Goal: Task Accomplishment & Management: Complete application form

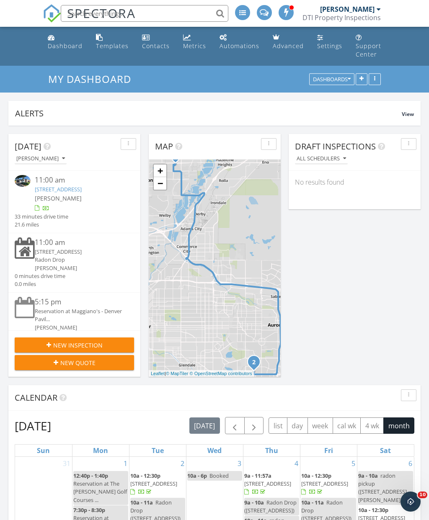
click at [78, 195] on div "[PERSON_NAME]" at bounding box center [80, 198] width 90 height 9
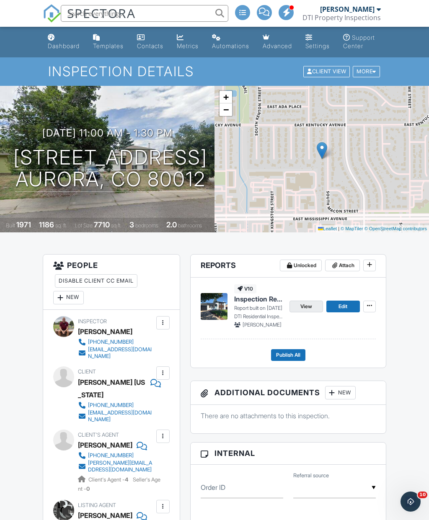
click at [308, 311] on span "View" at bounding box center [306, 306] width 12 height 8
click at [342, 311] on span "Edit" at bounding box center [342, 306] width 9 height 8
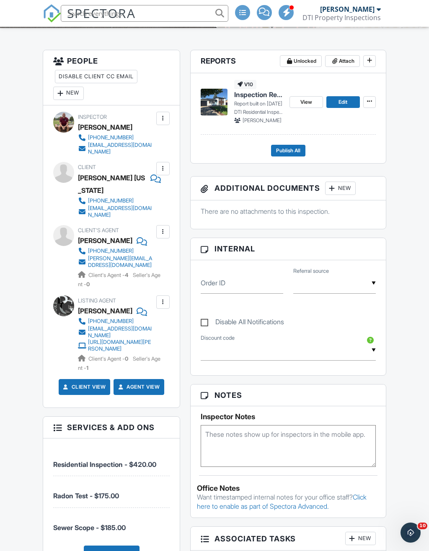
scroll to position [121, 0]
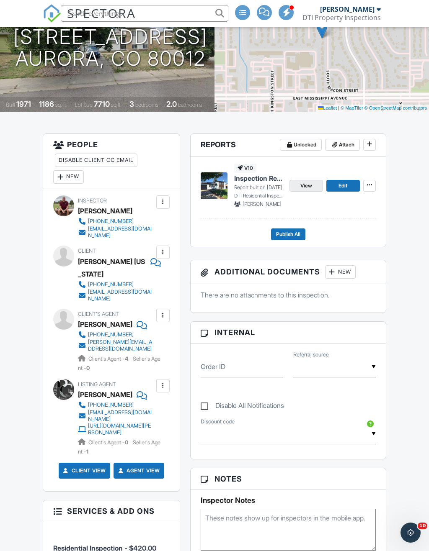
click at [307, 190] on span "View" at bounding box center [306, 186] width 12 height 8
click at [303, 190] on span "View" at bounding box center [306, 186] width 12 height 8
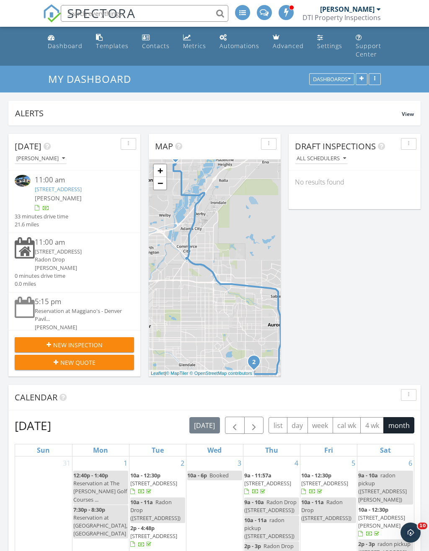
click at [82, 342] on span "New Inspection" at bounding box center [77, 345] width 49 height 9
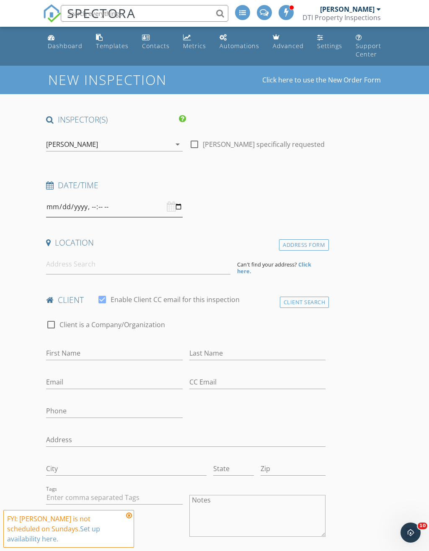
click at [162, 208] on input "datetime-local" at bounding box center [114, 207] width 136 height 21
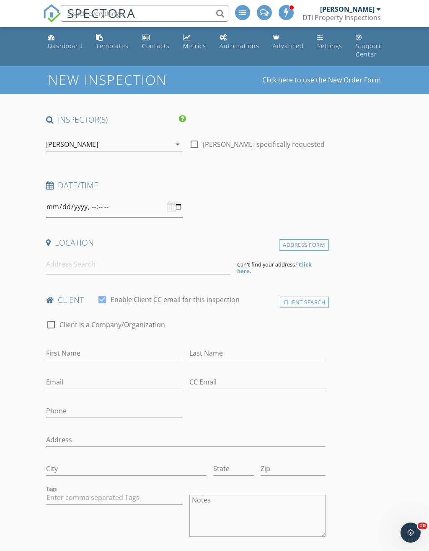
type input "[DATE]T14:00"
click at [209, 271] on input at bounding box center [138, 264] width 184 height 21
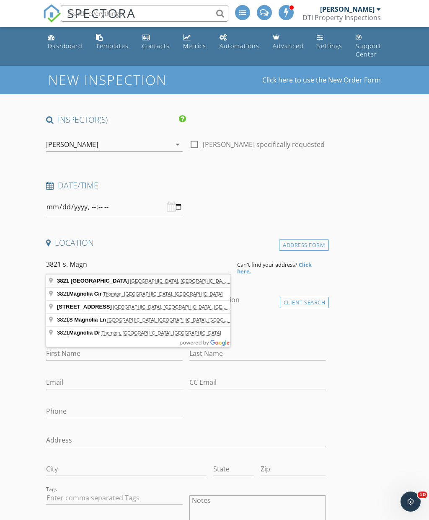
type input "[STREET_ADDRESS]"
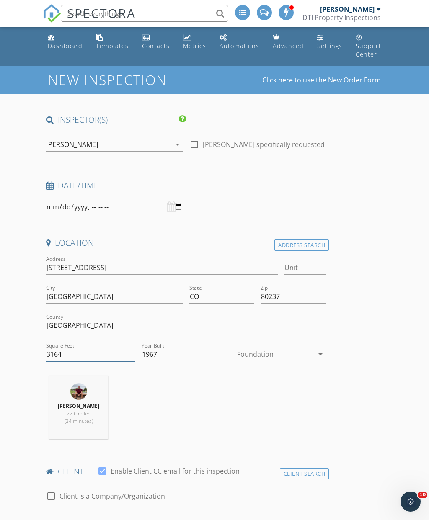
click at [102, 352] on input "3164" at bounding box center [90, 354] width 89 height 14
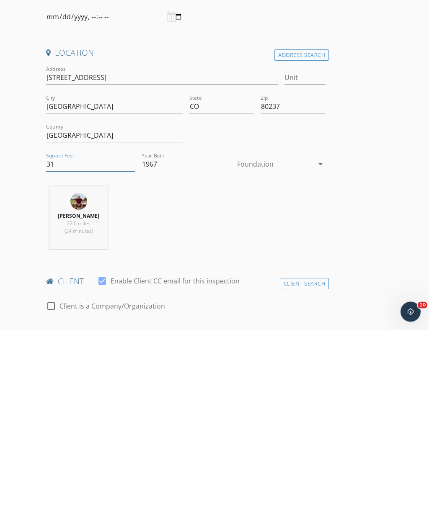
type input "3"
type input "4362"
click at [289, 347] on div at bounding box center [275, 353] width 77 height 13
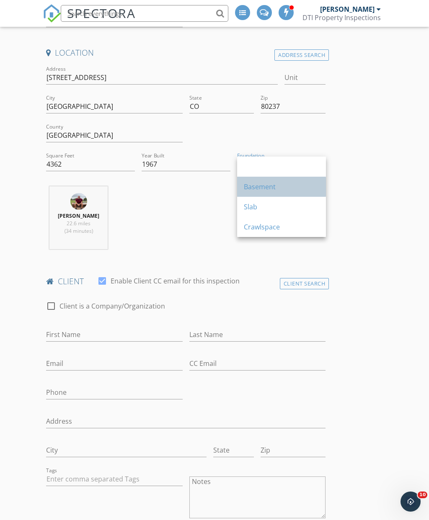
click at [273, 190] on div "Basement" at bounding box center [281, 187] width 75 height 10
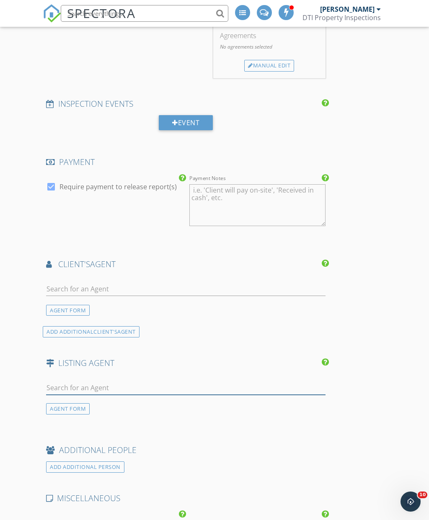
click at [167, 388] on input "text" at bounding box center [185, 388] width 279 height 14
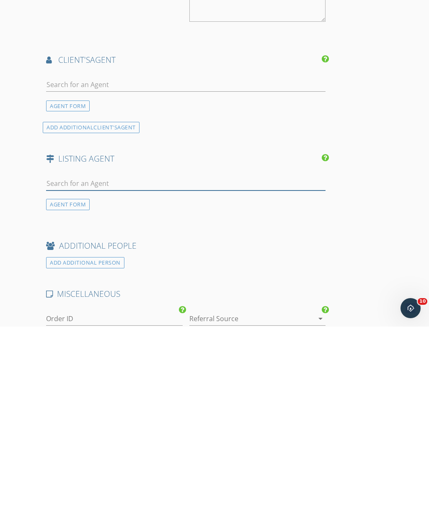
type input "W"
type input "Eric"
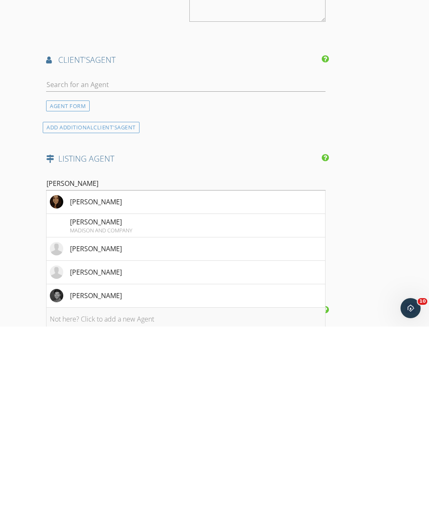
click at [134, 501] on li "Not here? Click to add a new Agent" at bounding box center [185, 512] width 278 height 23
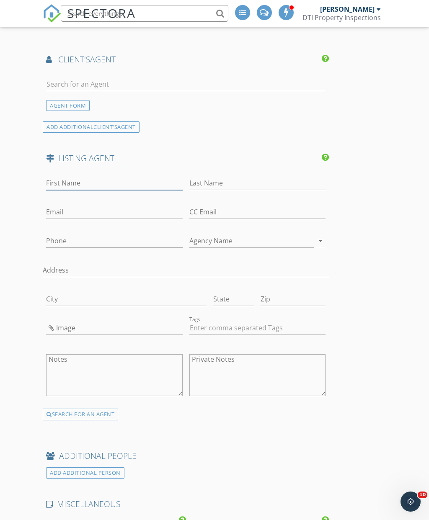
click at [106, 179] on input "First Name" at bounding box center [114, 183] width 136 height 14
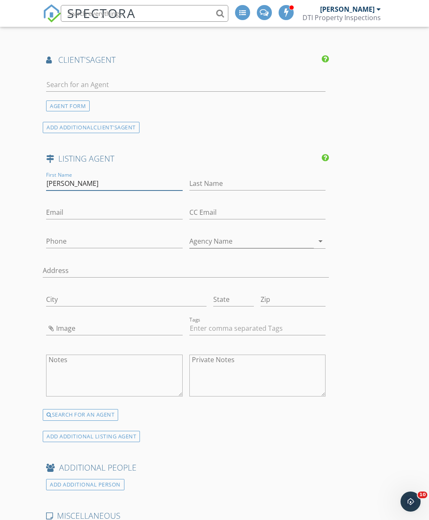
type input "Eric"
click at [257, 181] on input "Last Name" at bounding box center [257, 184] width 136 height 14
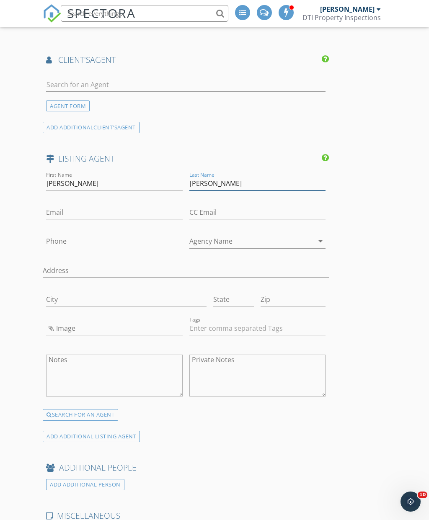
type input "Ybarra"
click at [147, 211] on input "Email" at bounding box center [114, 213] width 136 height 14
click at [106, 211] on input "Email" at bounding box center [114, 213] width 136 height 14
paste input "sahidybarra@gmail.com"
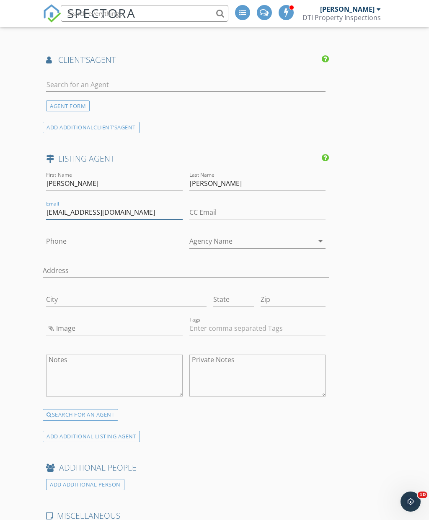
type input "sahidybarra@gmail.com"
click at [122, 240] on input "Phone" at bounding box center [114, 241] width 136 height 14
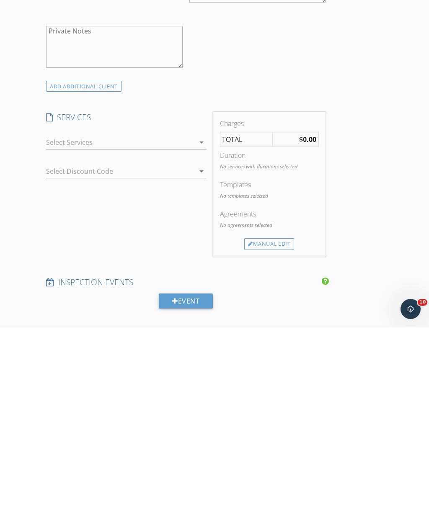
click at [200, 328] on div "arrow_drop_down" at bounding box center [126, 335] width 160 height 14
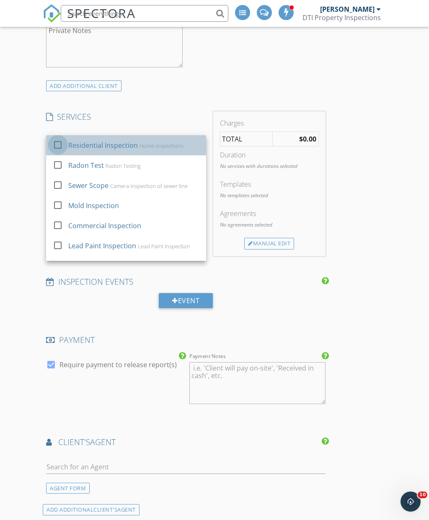
click at [63, 140] on div at bounding box center [58, 144] width 14 height 14
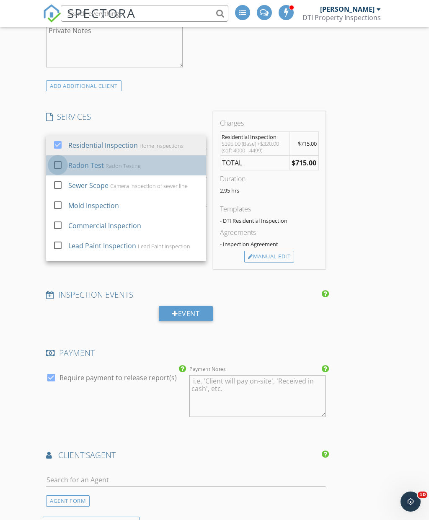
click at [60, 165] on div at bounding box center [58, 164] width 14 height 14
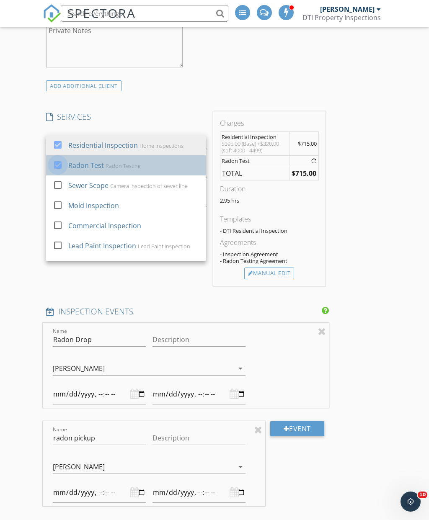
type input "2025-09-29T14:00"
type input "2025-09-29T15:00"
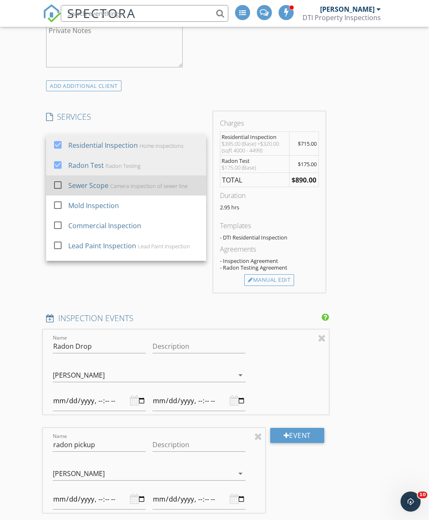
type input "2025-09-29T14:00"
type input "2025-09-29T15:00"
click at [58, 180] on div at bounding box center [58, 184] width 14 height 14
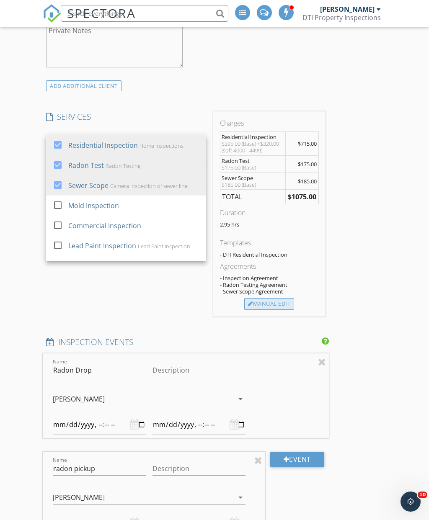
click at [275, 305] on div "Manual Edit" at bounding box center [269, 304] width 50 height 12
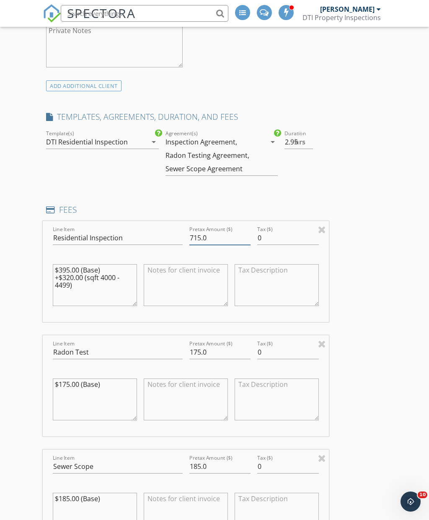
click at [222, 235] on input "715.0" at bounding box center [220, 238] width 62 height 14
type input "7"
type input "675"
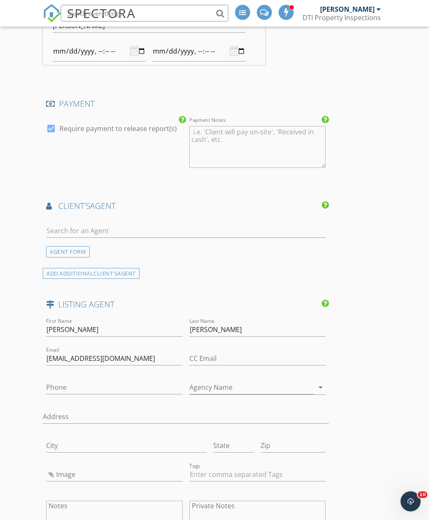
scroll to position [1498, 0]
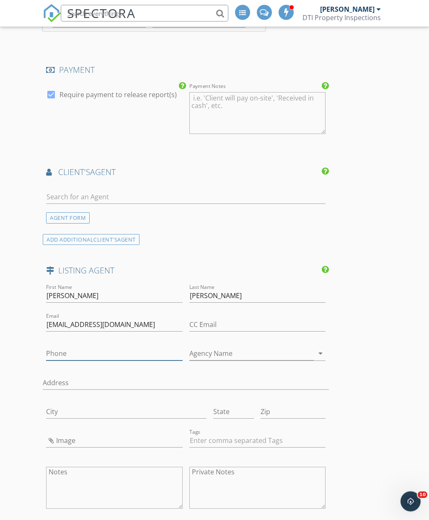
click at [122, 353] on input "Phone" at bounding box center [114, 354] width 136 height 14
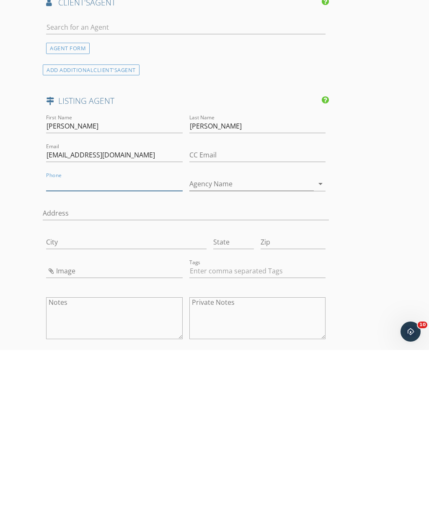
click at [94, 347] on input "Phone" at bounding box center [114, 354] width 136 height 14
paste input "720-810-0761"
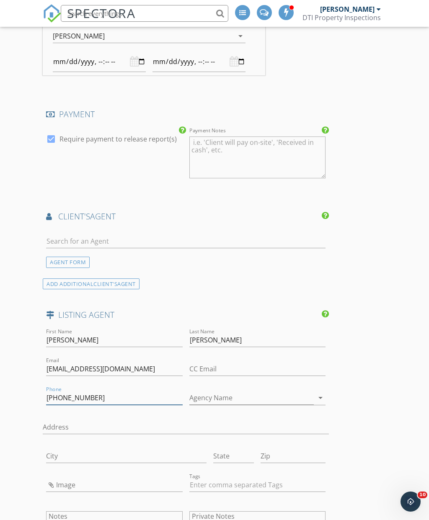
scroll to position [1450, 0]
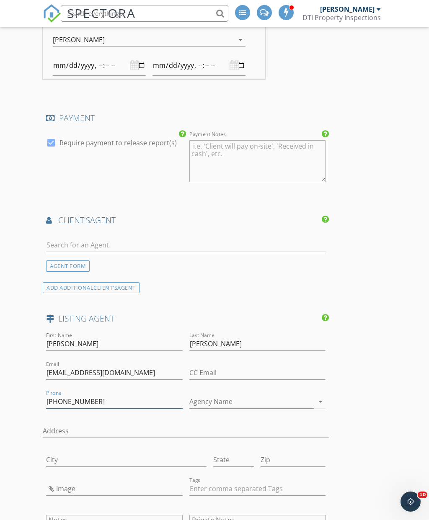
type input "720-810-0761"
click at [209, 248] on input "text" at bounding box center [185, 245] width 279 height 14
type input "Kate"
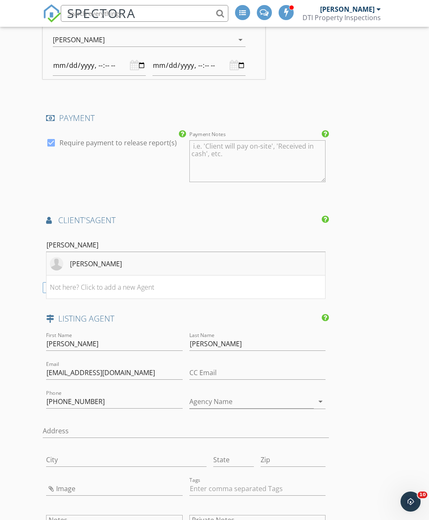
click at [112, 261] on li "Kate Dean" at bounding box center [185, 263] width 278 height 23
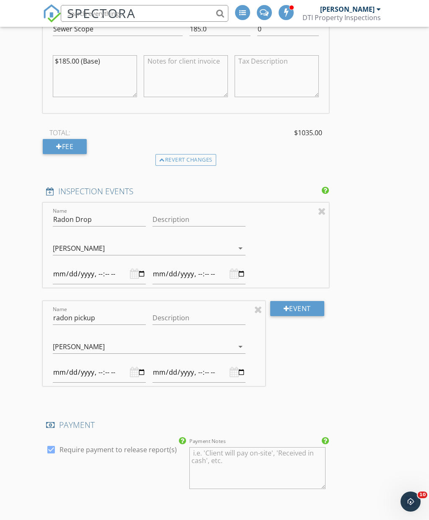
scroll to position [1143, 0]
click at [109, 369] on input "datetime-local" at bounding box center [99, 373] width 93 height 21
type input "2025-10-01T14:00"
type input "2025-10-01T15:00"
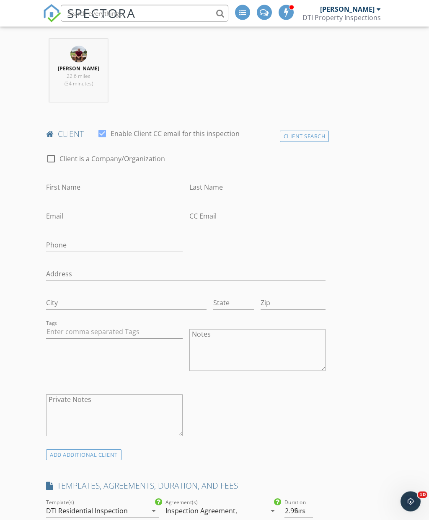
scroll to position [192, 0]
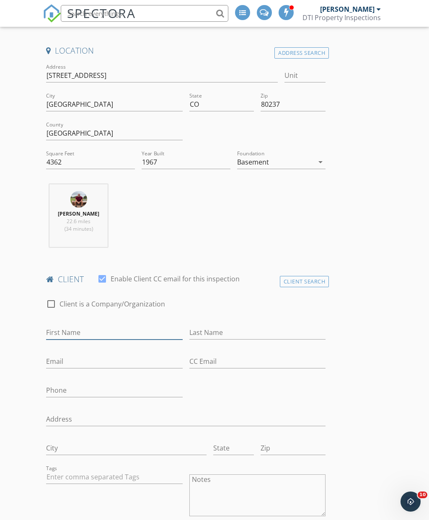
click at [147, 334] on input "First Name" at bounding box center [114, 333] width 136 height 14
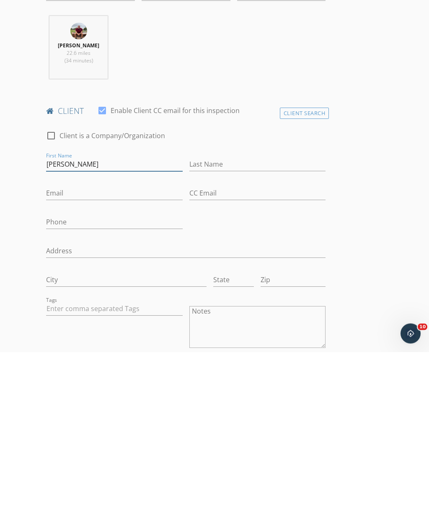
type input "Michael"
click at [254, 326] on input "Last Name" at bounding box center [257, 333] width 136 height 14
type input "Miller"
click at [123, 355] on input "Email" at bounding box center [114, 362] width 136 height 14
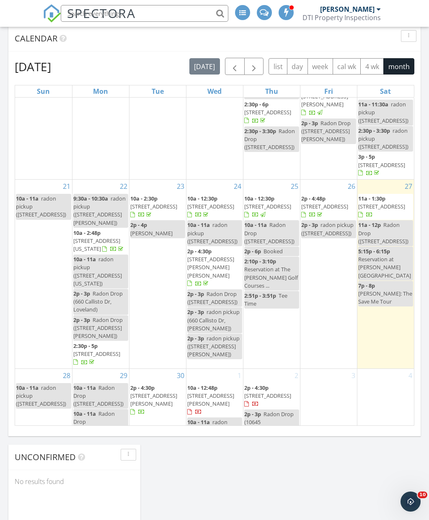
scroll to position [477, 0]
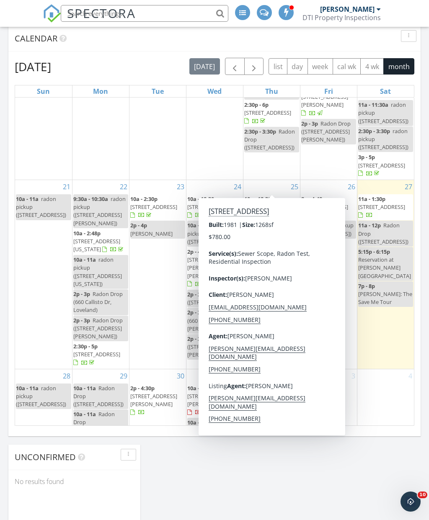
click at [268, 195] on span "10a - 12:30p" at bounding box center [259, 199] width 30 height 8
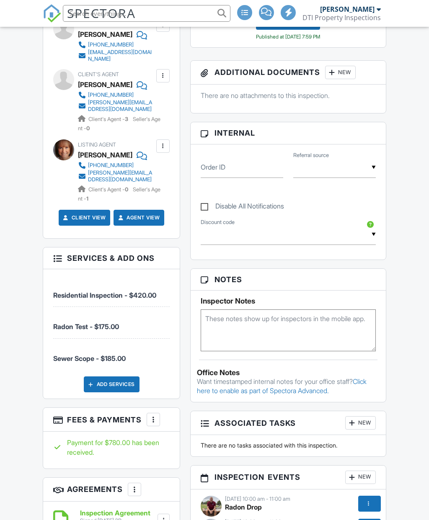
click at [285, 337] on textarea at bounding box center [288, 330] width 175 height 42
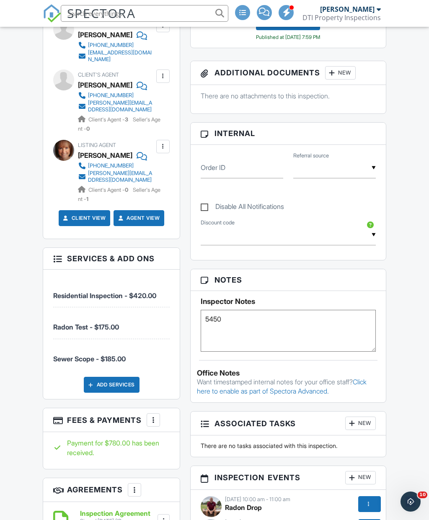
click at [208, 326] on textarea "5450" at bounding box center [288, 331] width 175 height 42
type textarea "LB 5450"
